Goal: Obtain resource: Obtain resource

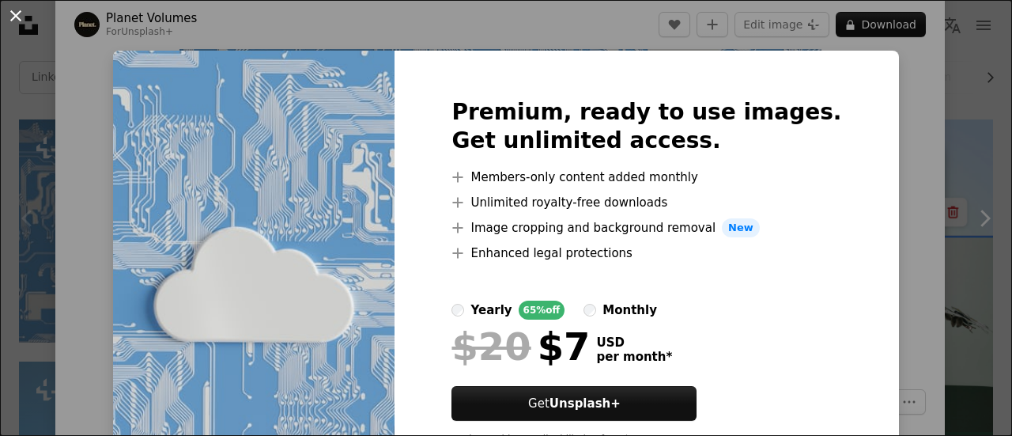
click at [19, 17] on button "An X shape" at bounding box center [15, 15] width 19 height 19
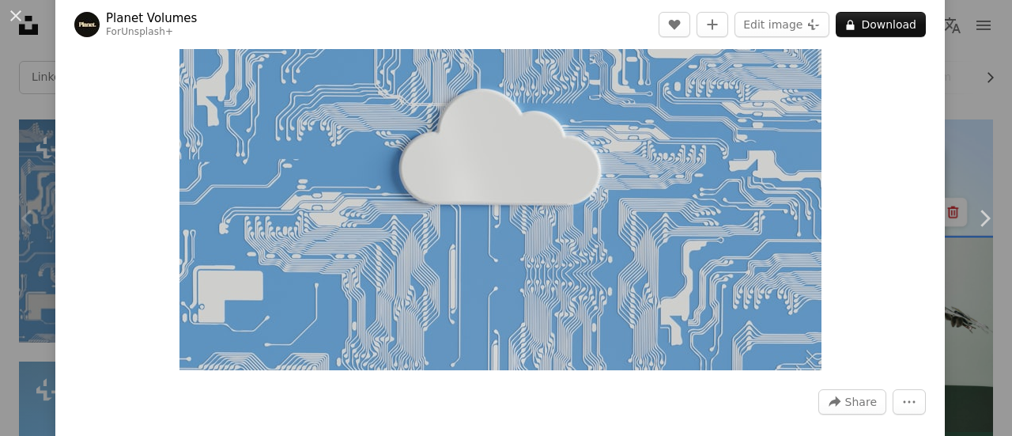
click at [636, 184] on img "Zoom in on this image" at bounding box center [500, 140] width 642 height 459
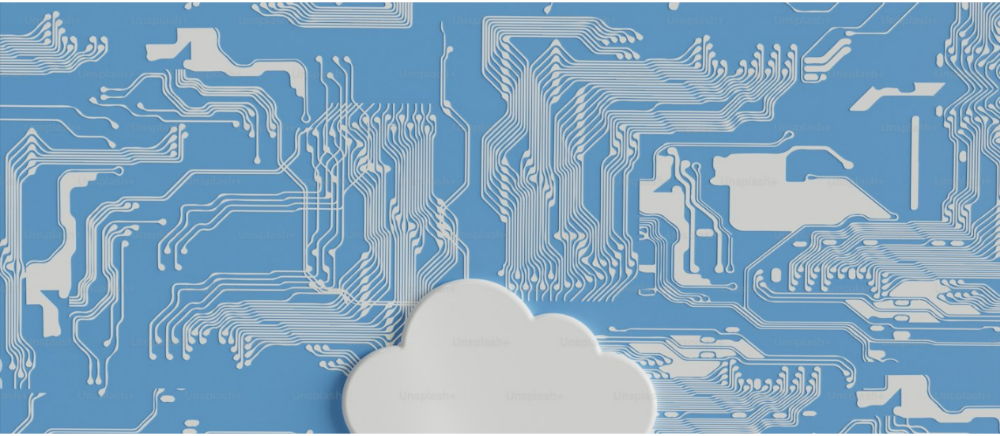
scroll to position [135, 0]
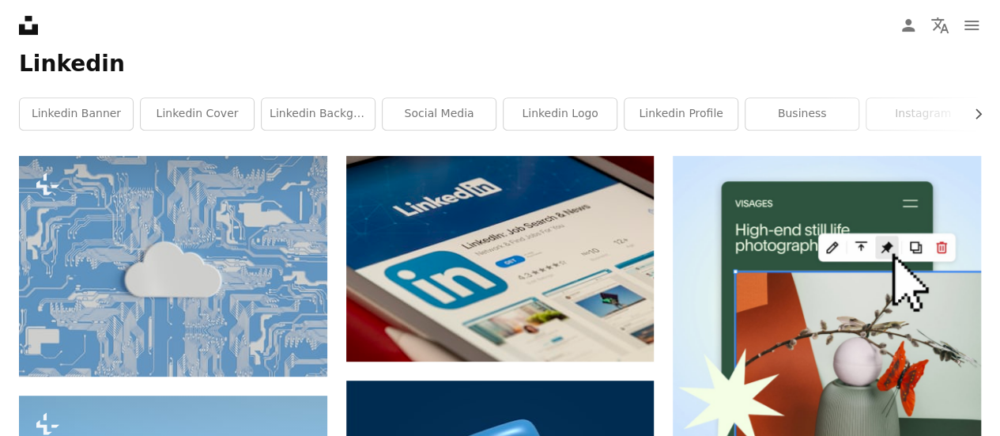
scroll to position [285, 0]
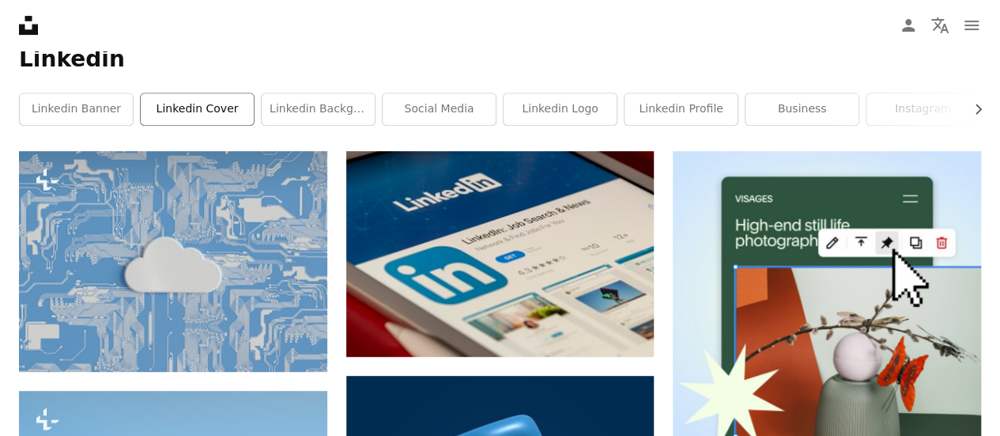
click at [209, 99] on link "linkedin cover" at bounding box center [197, 109] width 113 height 32
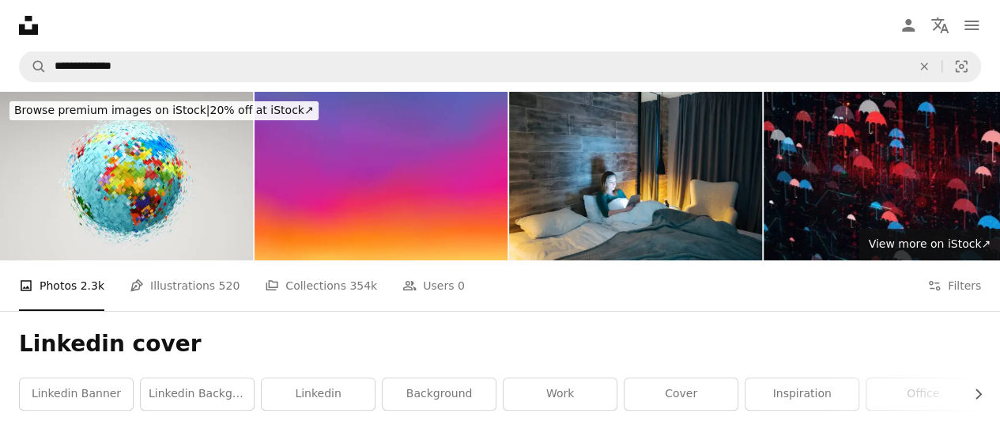
click at [463, 343] on h1 "Linkedin cover" at bounding box center [500, 344] width 962 height 28
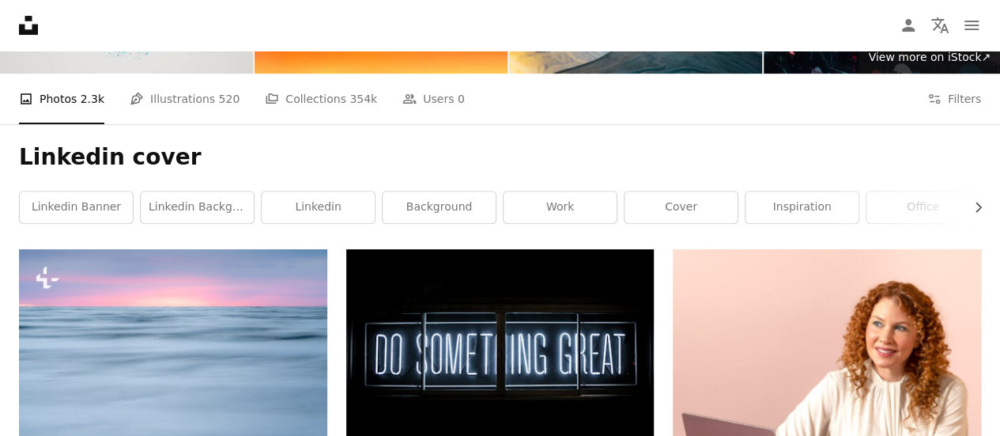
scroll to position [316, 0]
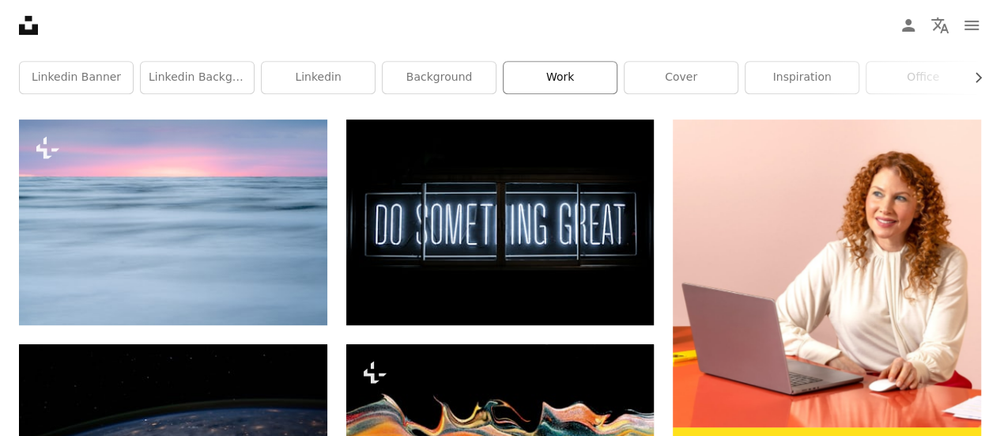
click at [574, 72] on link "work" at bounding box center [560, 78] width 113 height 32
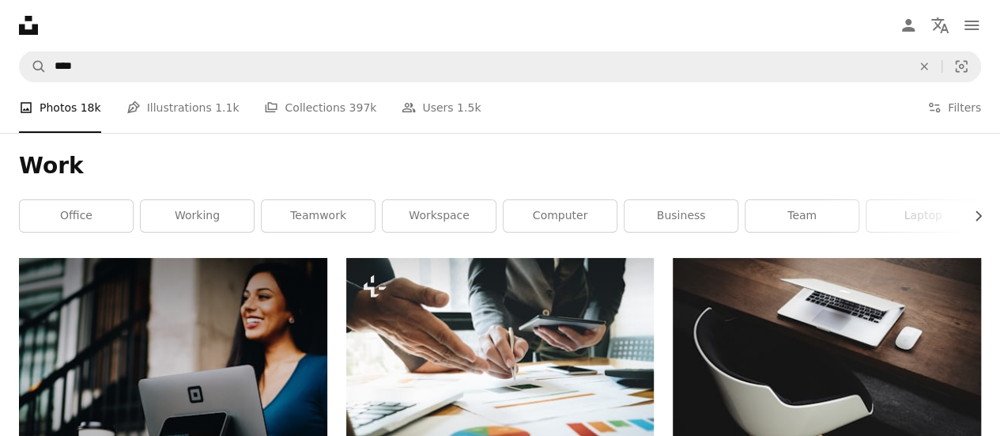
click at [593, 160] on h1 "Work" at bounding box center [500, 166] width 962 height 28
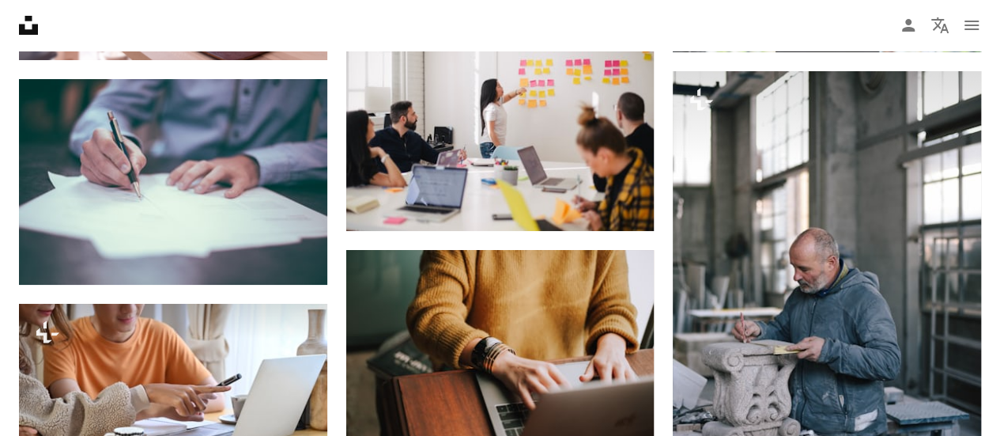
scroll to position [2941, 0]
